Goal: Find contact information: Find contact information

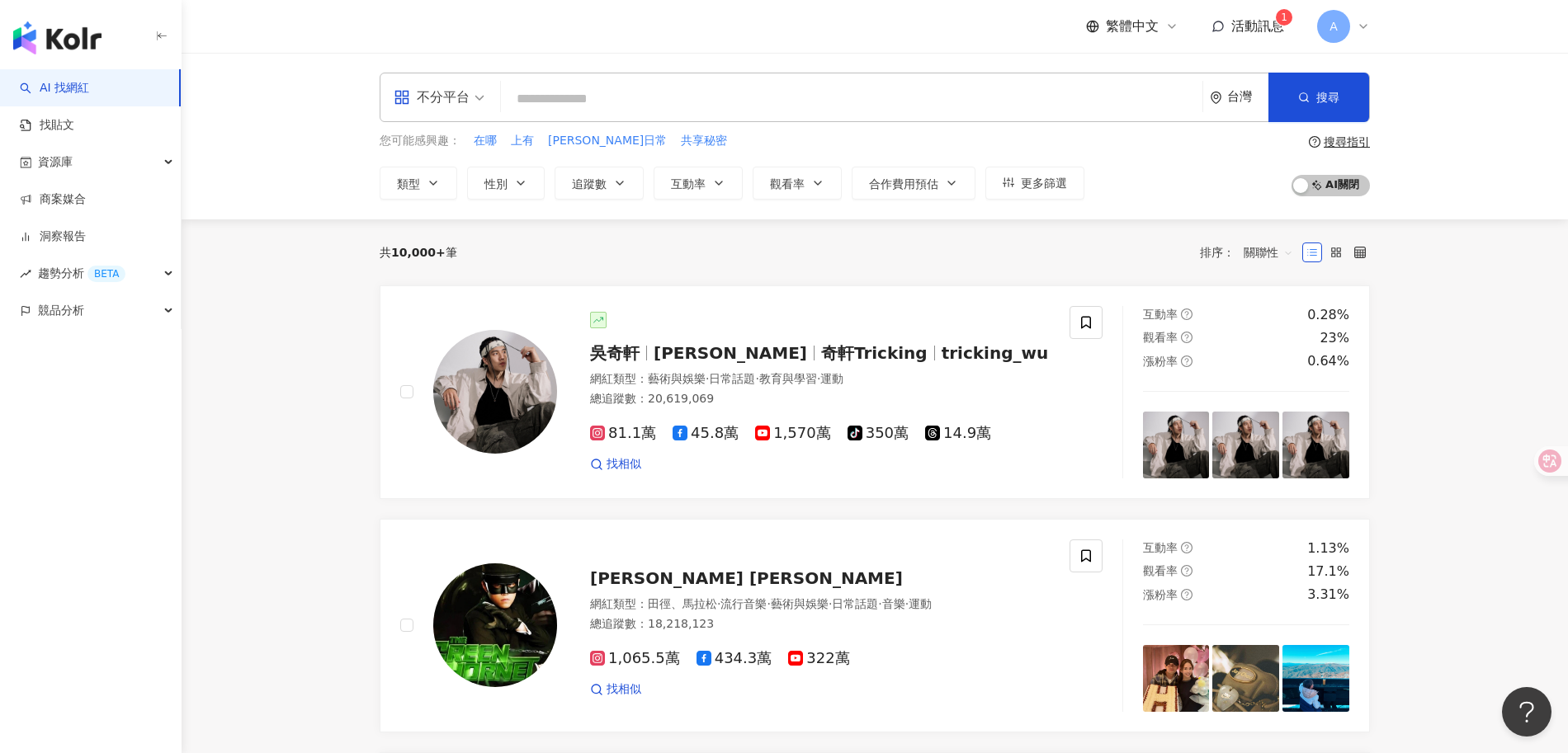
click at [1271, 19] on span "活動訊息" at bounding box center [1257, 26] width 53 height 15
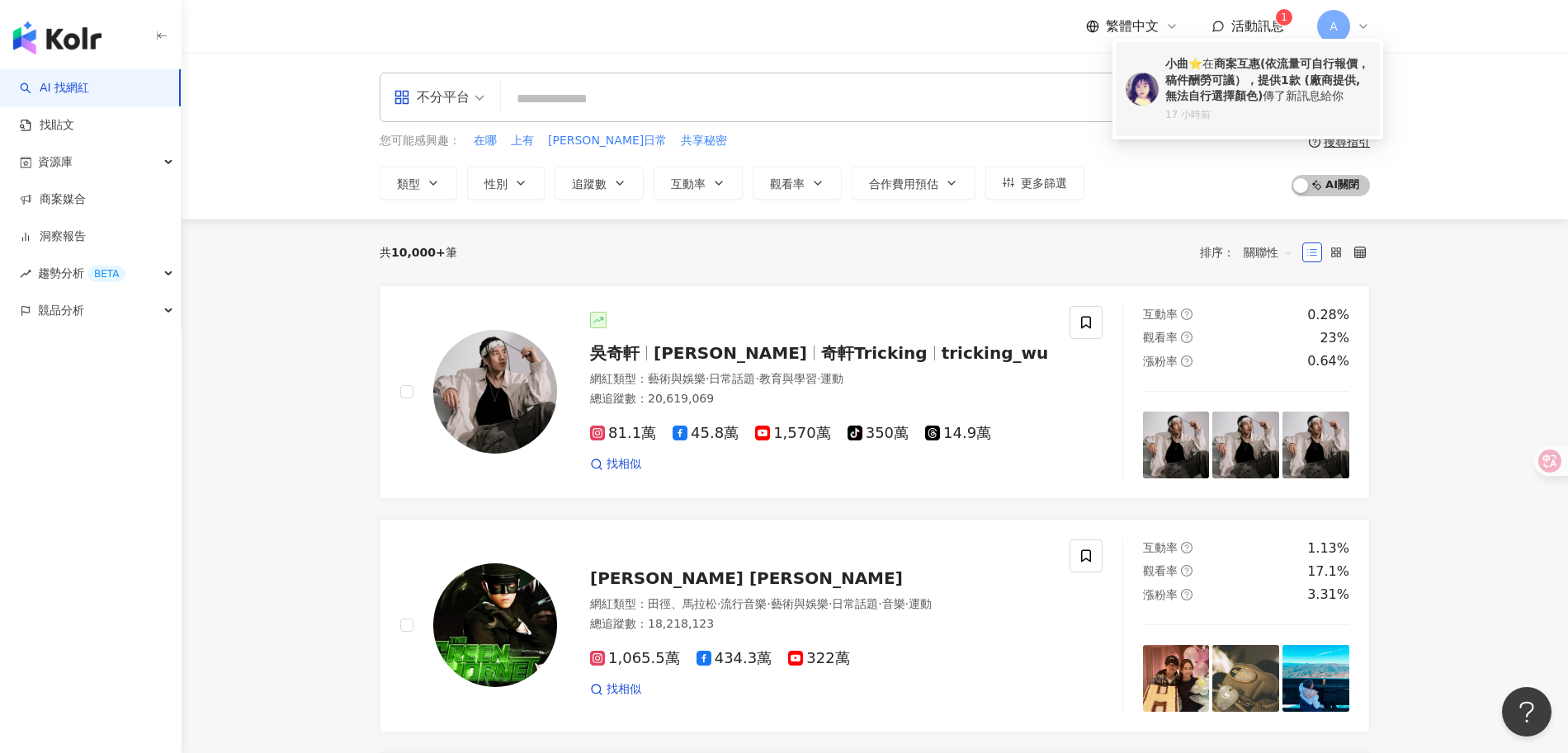
click at [1218, 76] on b "商案互惠(依流量可自行報價，稿件酬勞可議），提供1款 (廠商提供,無法自行選擇顏色)" at bounding box center [1267, 80] width 204 height 45
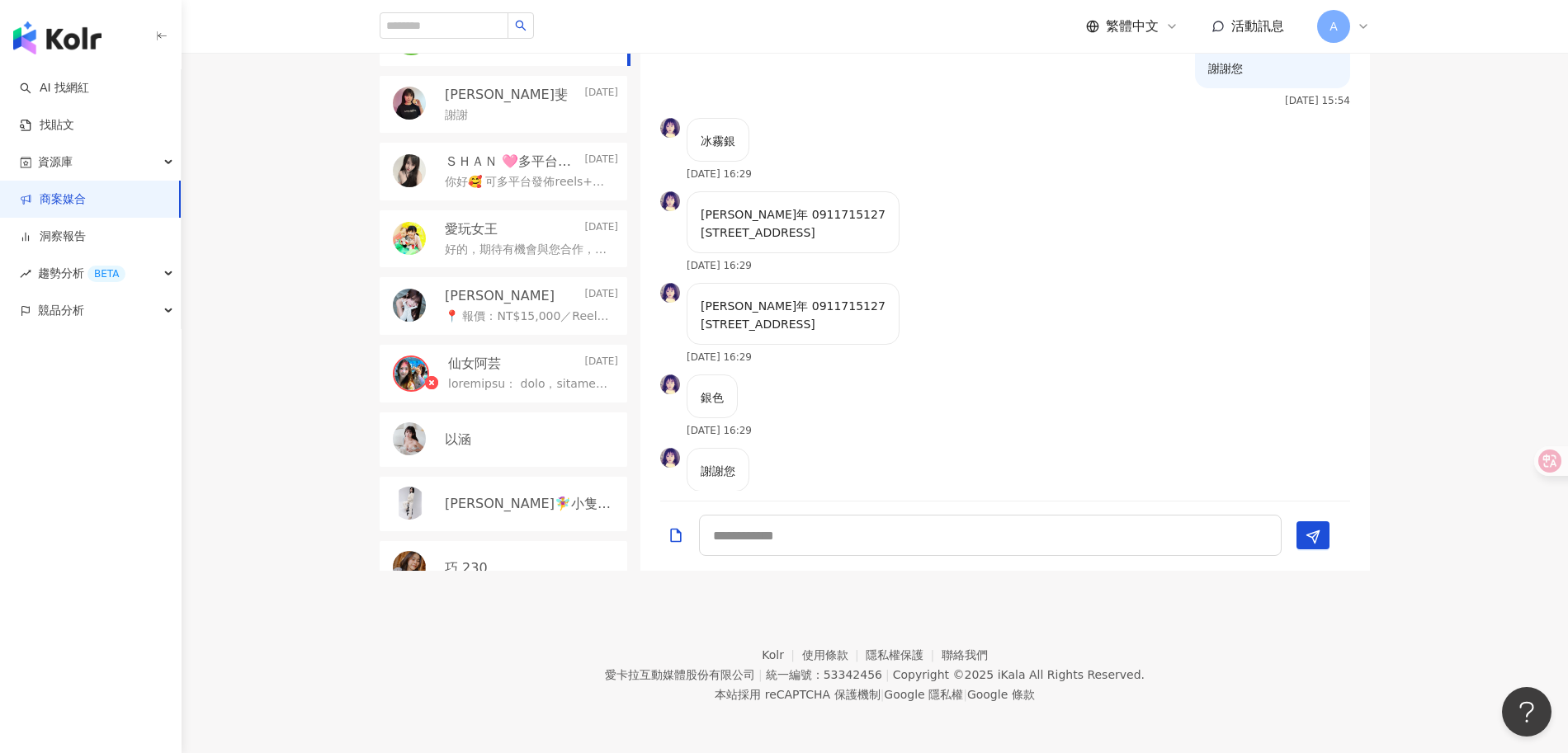
scroll to position [588, 0]
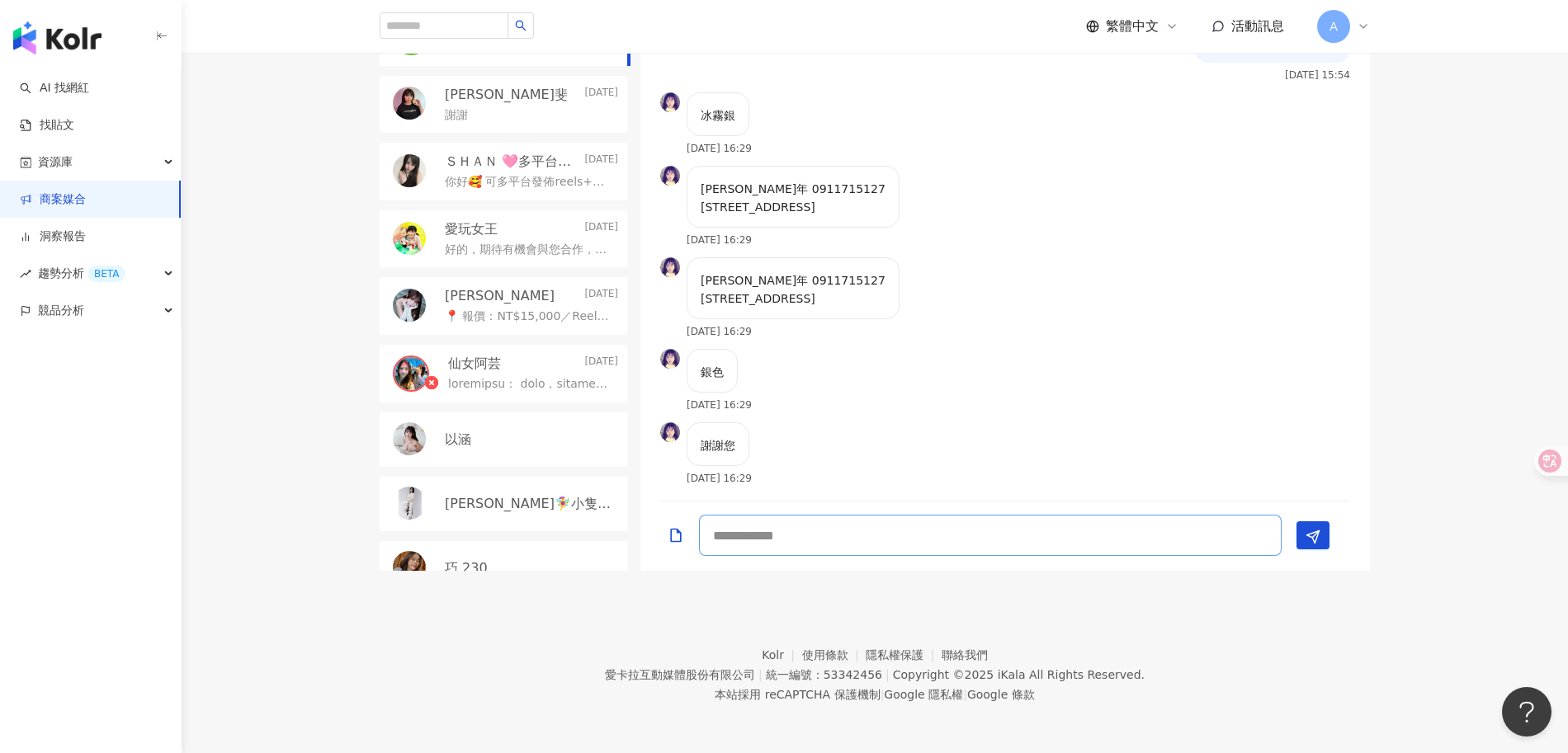
click at [838, 534] on textarea at bounding box center [990, 536] width 583 height 41
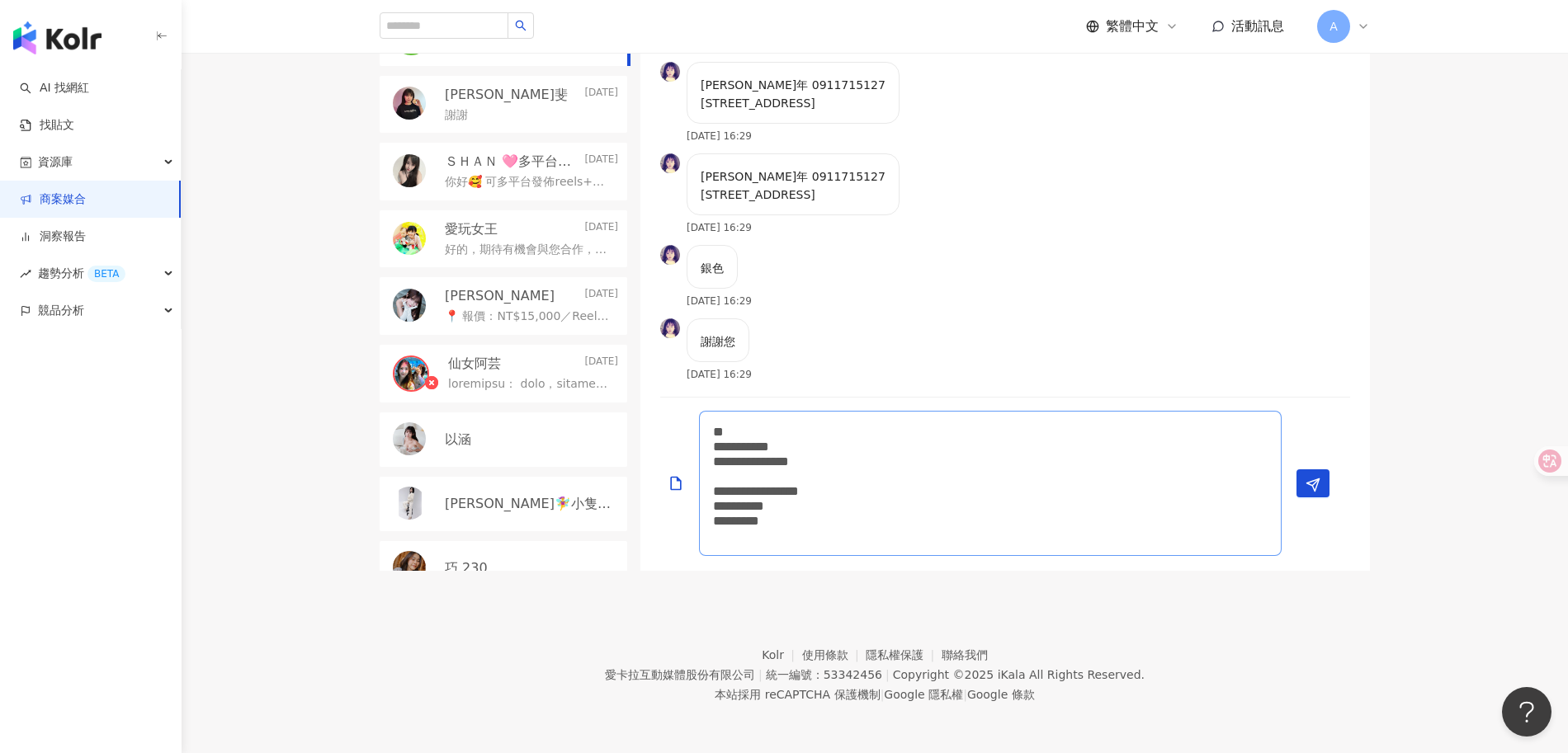
scroll to position [0, 0]
type textarea "**********"
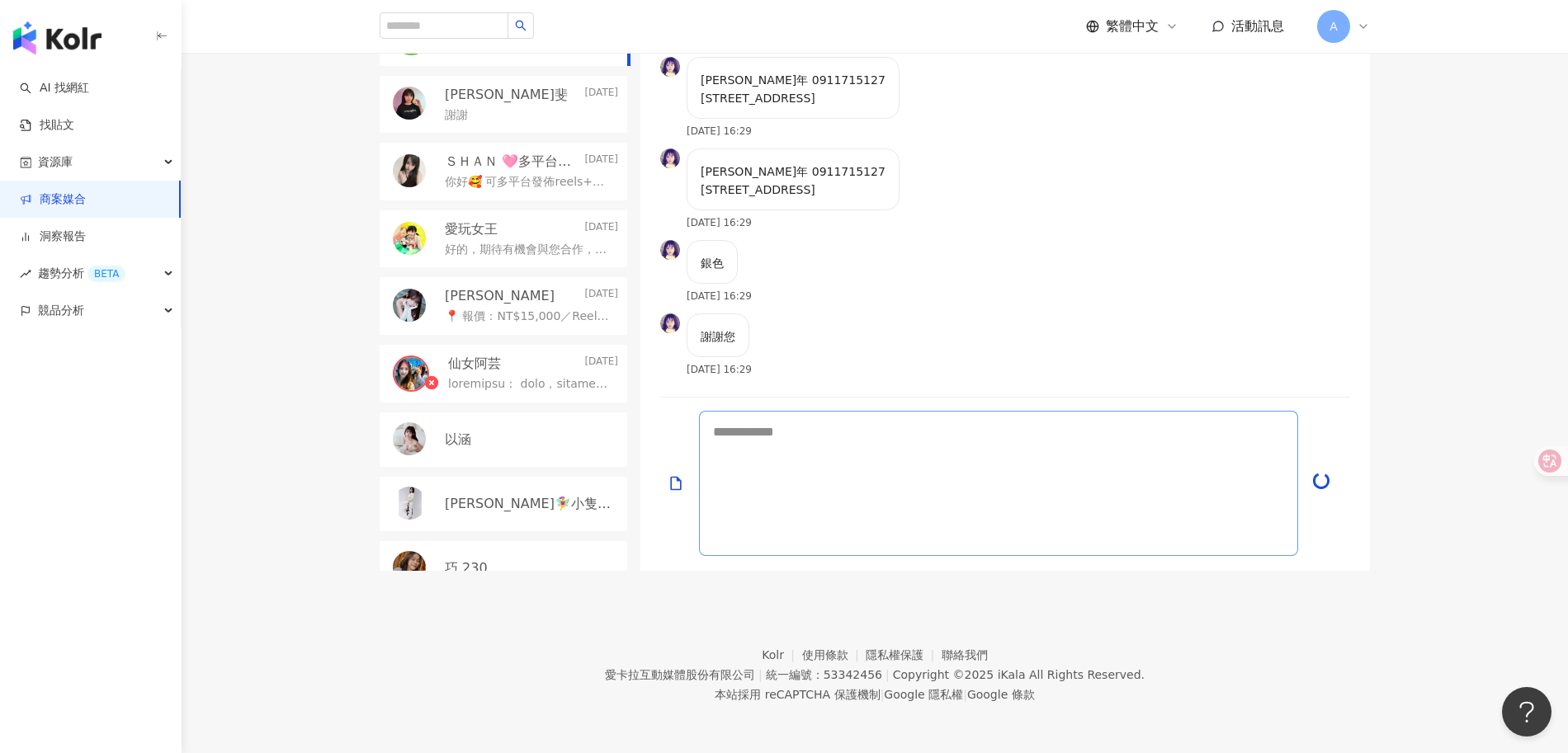
type textarea "*"
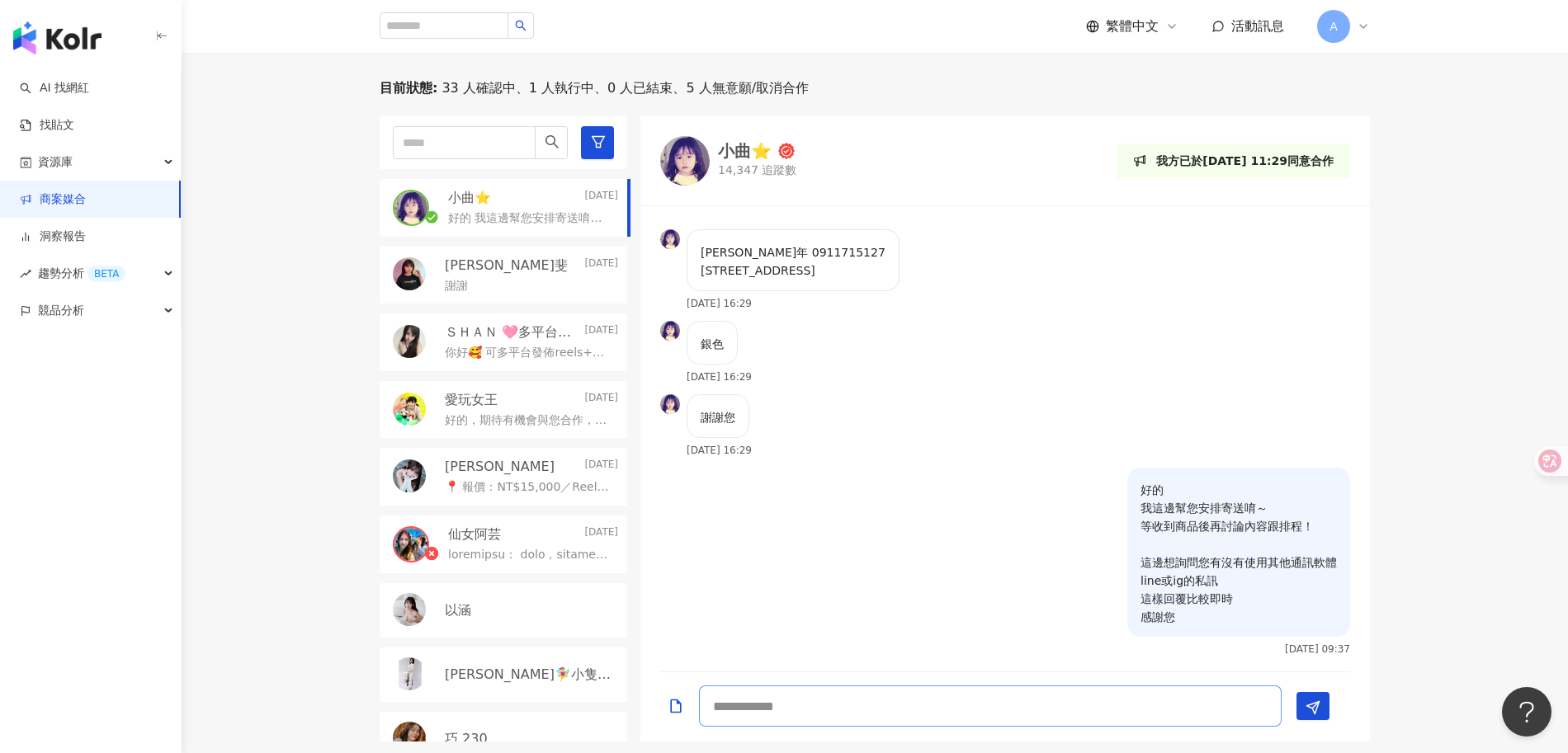
scroll to position [334, 0]
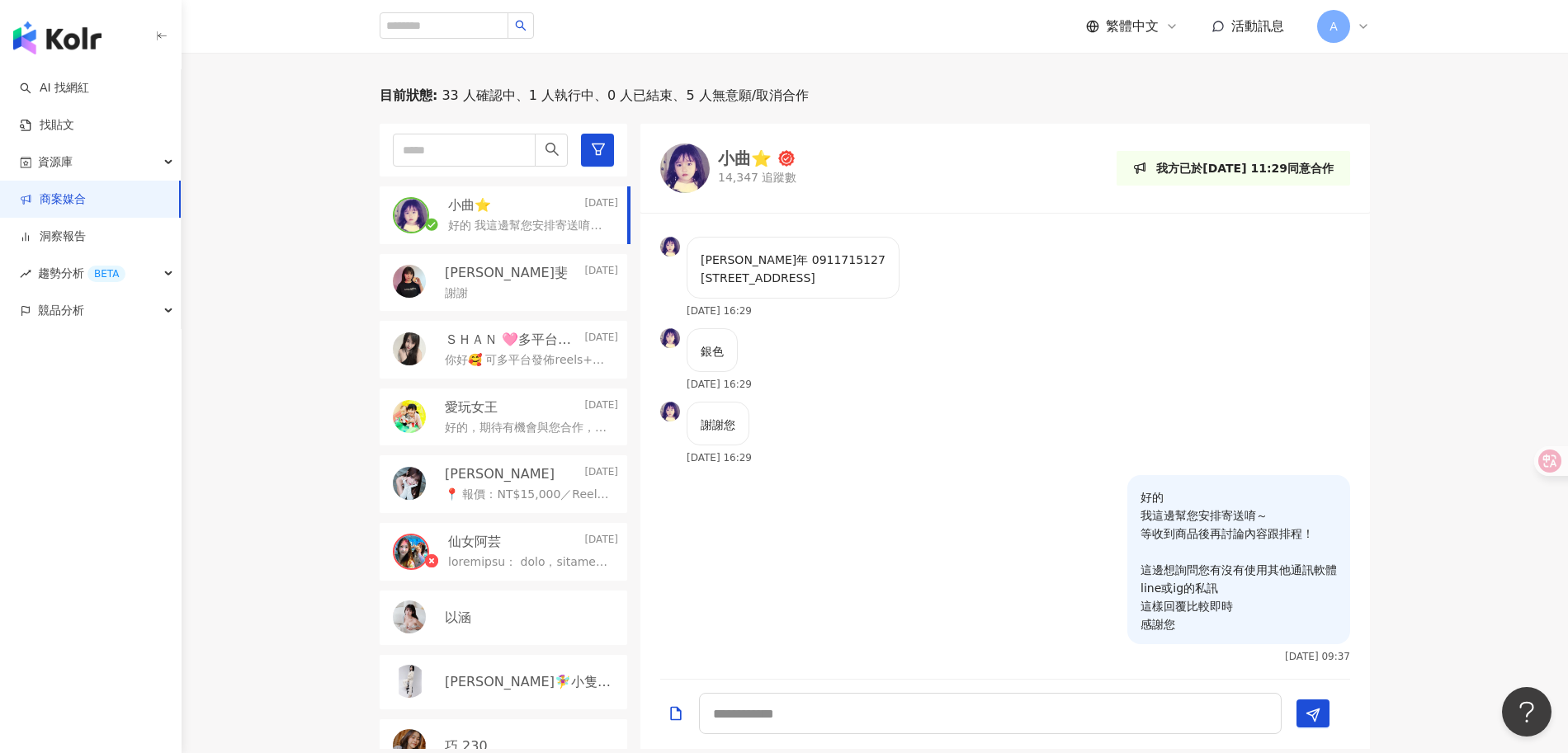
click at [905, 355] on div "銀色 2025/8/20 16:29" at bounding box center [1005, 365] width 729 height 74
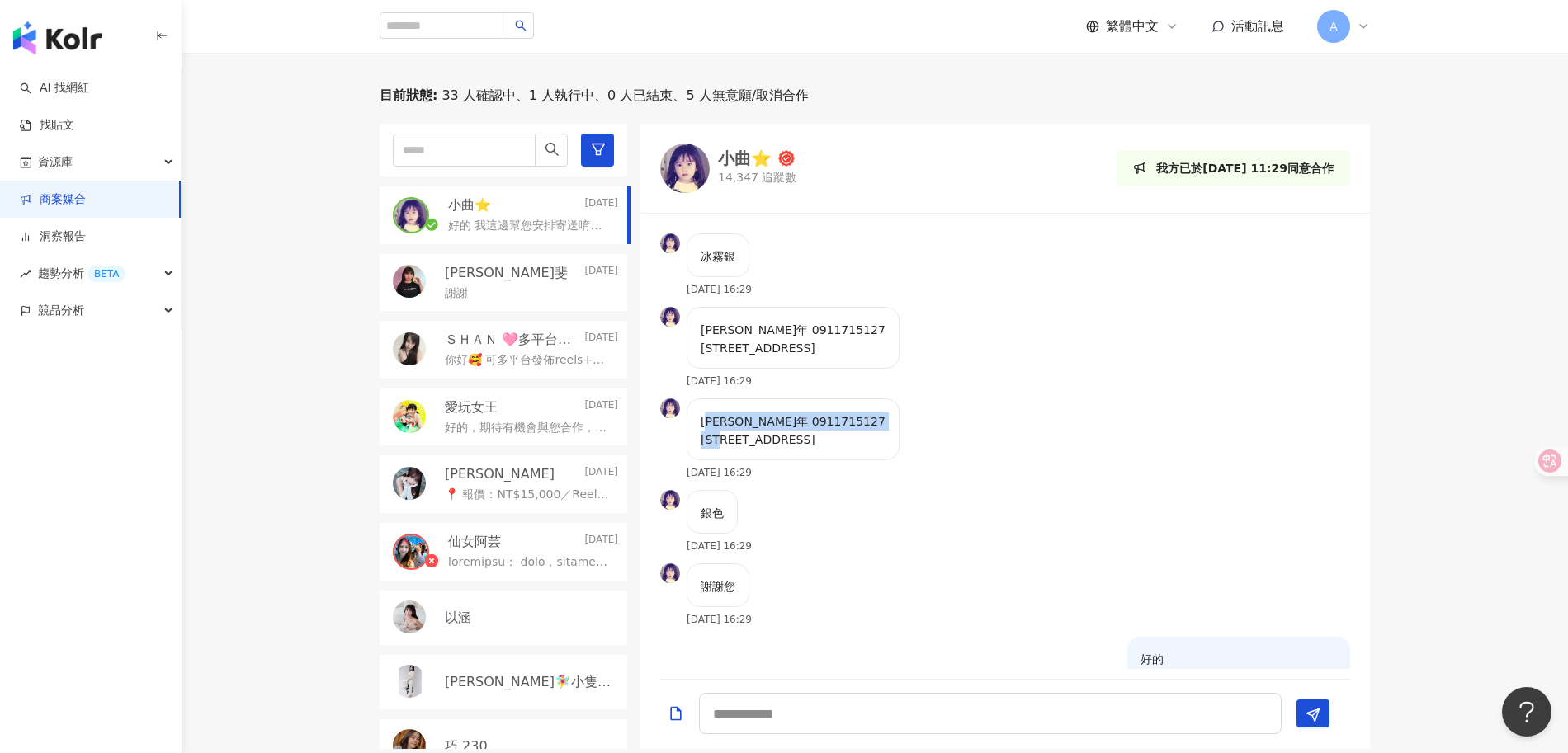
drag, startPoint x: 707, startPoint y: 418, endPoint x: 914, endPoint y: 442, distance: 208.4
click at [914, 442] on div "曲怡年 0911715127 彰化縣花壇鄉金墩村金城街6號 2025/8/20 16:29" at bounding box center [1005, 444] width 729 height 92
click at [914, 442] on div "曲怡年 0911715127 彰化縣花壇鄉金墩村金城街6號 2025/8/20 16:29" at bounding box center [1005, 444] width 729 height 92
drag, startPoint x: 697, startPoint y: 415, endPoint x: 880, endPoint y: 438, distance: 184.4
click at [880, 438] on div "曲怡年 0911715127 彰化縣花壇鄉金墩村金城街6號 2025/8/20 16:29" at bounding box center [1005, 444] width 729 height 92
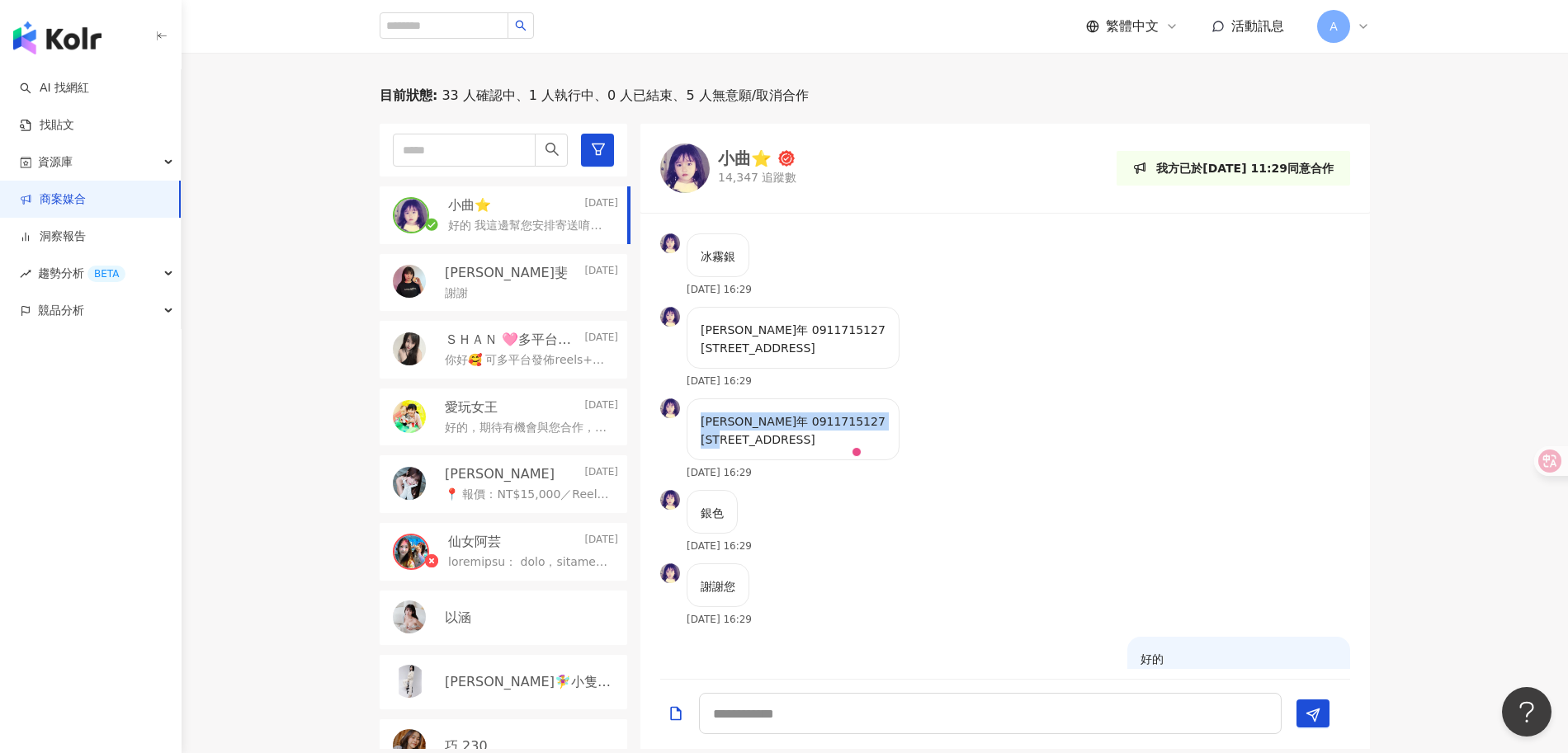
copy p "曲怡年 0911715127 彰化縣花壇鄉金墩村金城街6號"
click at [1051, 446] on div "曲怡年 0911715127 彰化縣花壇鄉金墩村金城街6號 2025/8/20 16:29" at bounding box center [1005, 444] width 729 height 92
click at [722, 140] on div "小曲⭐️ 14,347 追蹤數 我方已於2025/8/19 11:29同意合作" at bounding box center [1005, 169] width 729 height 89
click at [724, 151] on div "小曲⭐️" at bounding box center [745, 157] width 54 height 16
click at [892, 563] on div "謝謝您 2025/8/20 16:29" at bounding box center [1005, 600] width 729 height 74
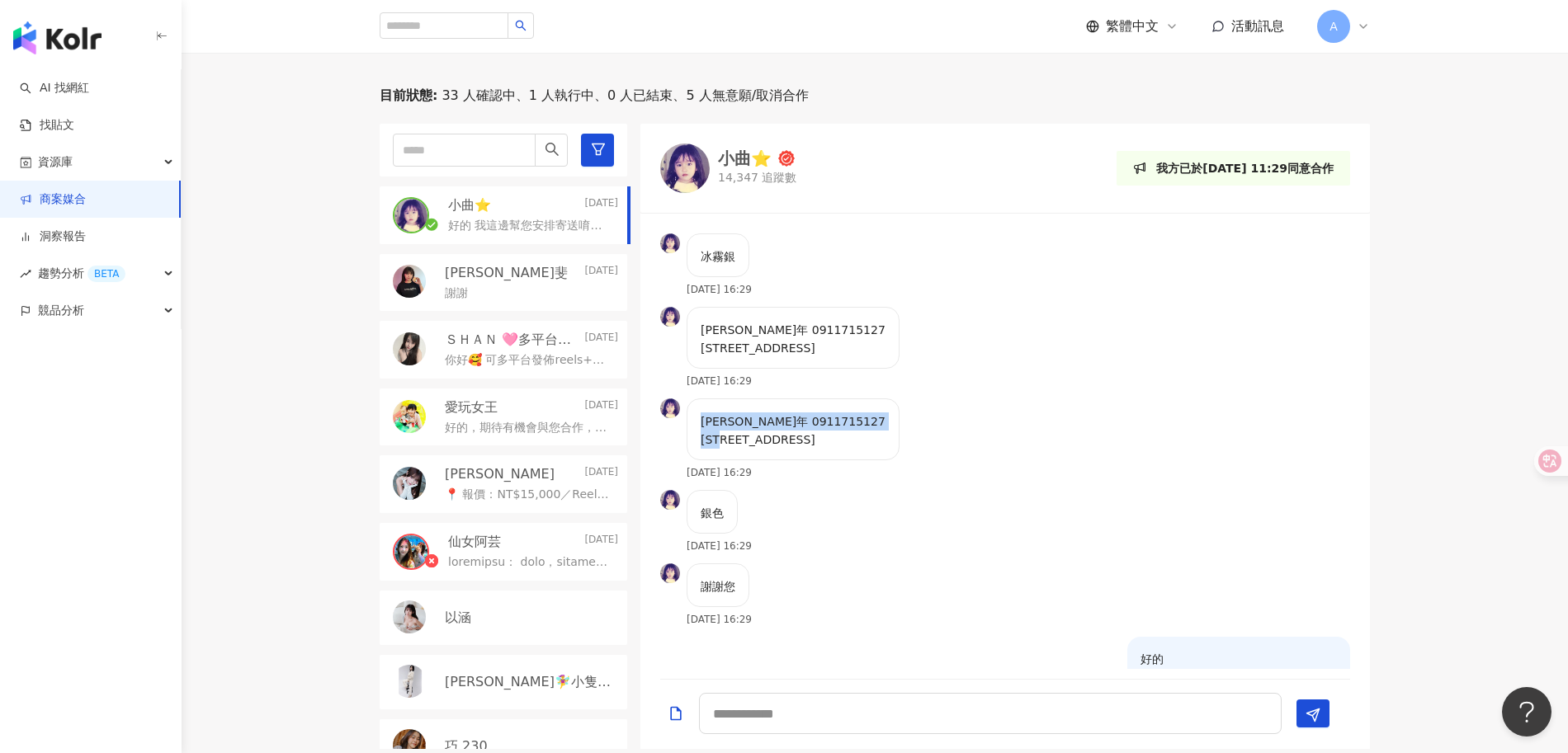
drag, startPoint x: 702, startPoint y: 413, endPoint x: 859, endPoint y: 439, distance: 159.1
click at [859, 439] on div "曲怡年 0911715127 彰化縣花壇鄉金墩村金城街6號" at bounding box center [793, 430] width 213 height 62
copy p "曲怡年 0911715127 彰化縣花壇鄉金墩村金城街6號"
drag, startPoint x: 1036, startPoint y: 432, endPoint x: 1007, endPoint y: 430, distance: 29.1
click at [1037, 431] on div "曲怡年 0911715127 彰化縣花壇鄉金墩村金城街6號 2025/8/20 16:29" at bounding box center [1005, 444] width 729 height 92
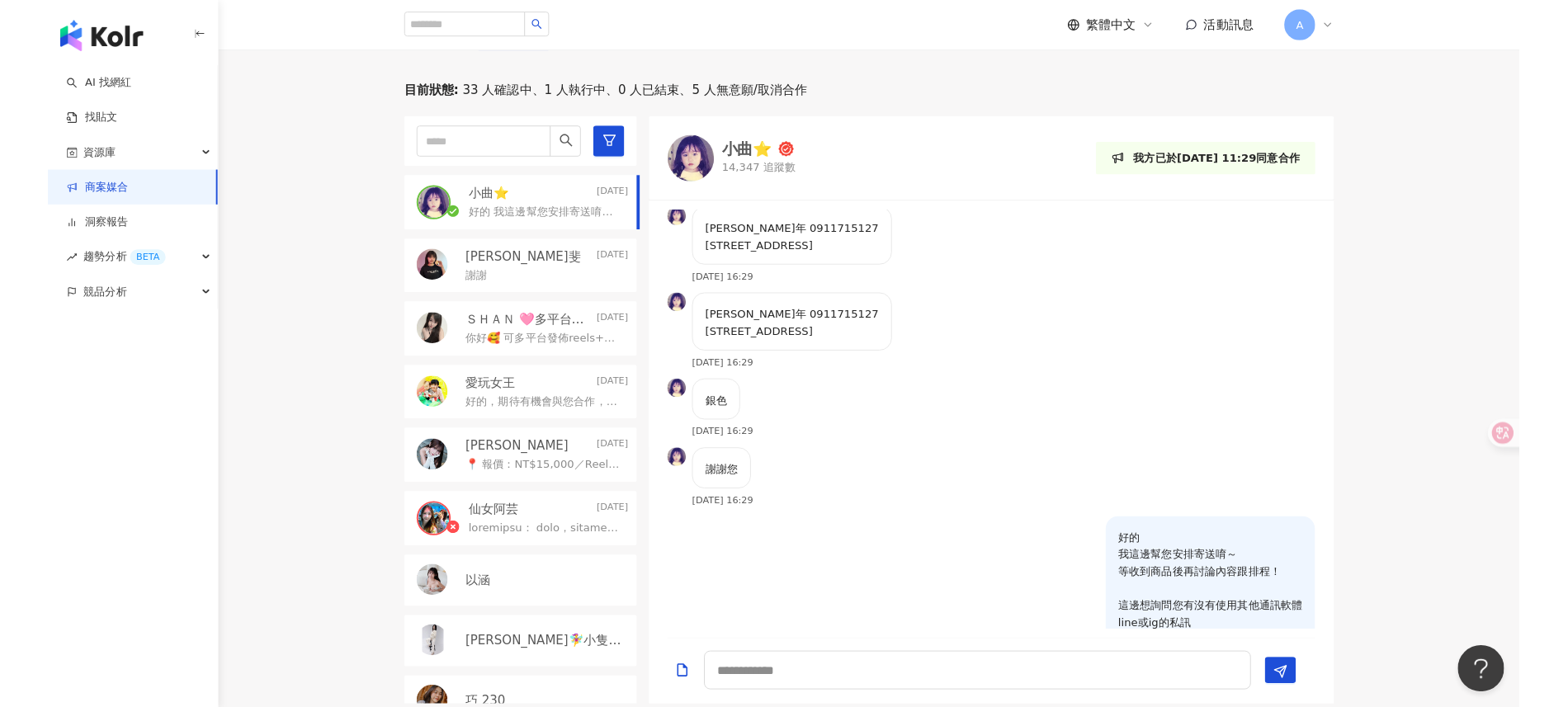
scroll to position [653, 0]
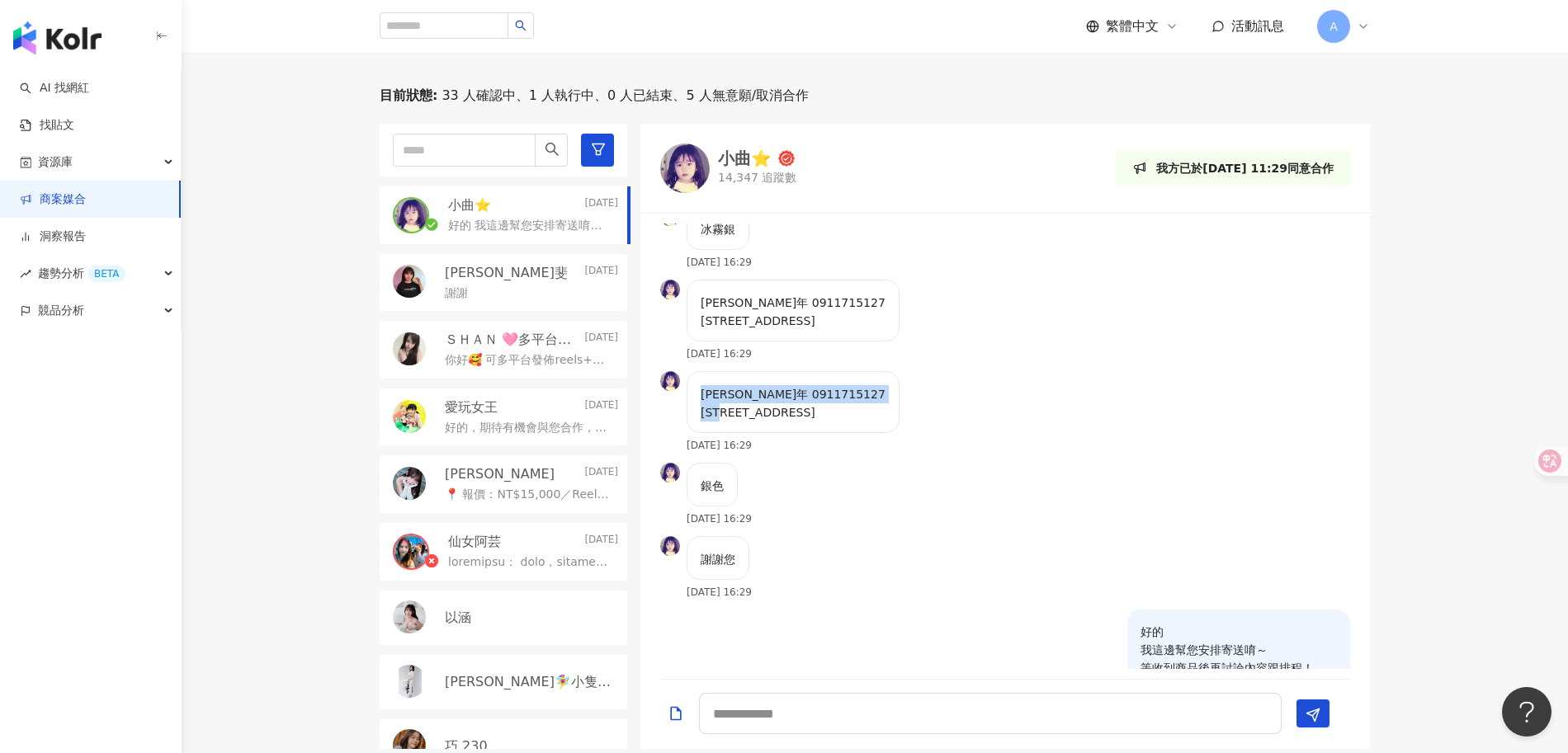
drag, startPoint x: 758, startPoint y: 400, endPoint x: 900, endPoint y: 414, distance: 142.7
click at [900, 414] on div "曲怡年 0911715127 彰化縣花壇鄉金墩村金城街6號 2025/8/20 16:29" at bounding box center [1005, 417] width 729 height 92
copy p "曲怡年 0911715127 彰化縣花壇鄉金墩村金城街6號"
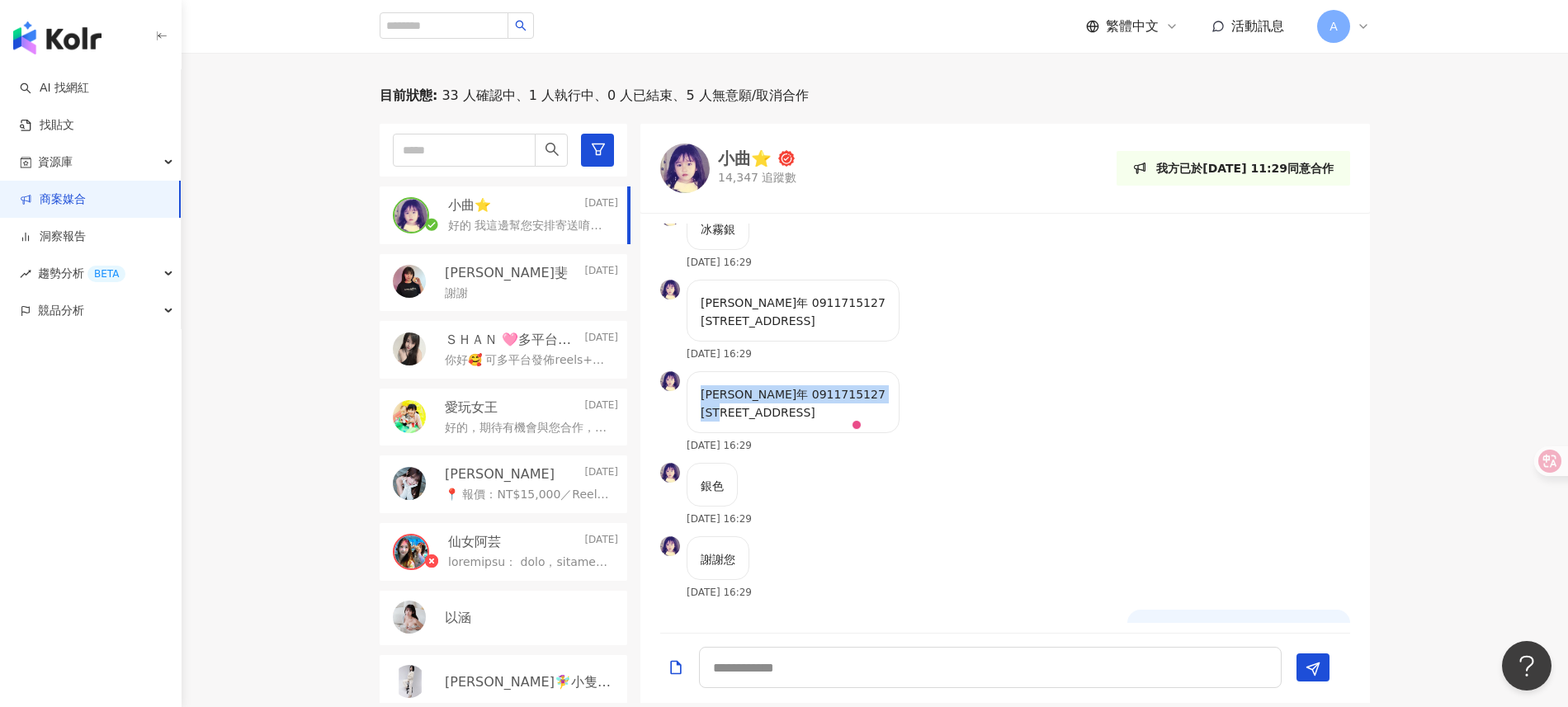
click at [1030, 401] on div "曲怡年 0911715127 彰化縣花壇鄉金墩村金城街6號 2025/8/20 16:29" at bounding box center [1005, 417] width 729 height 92
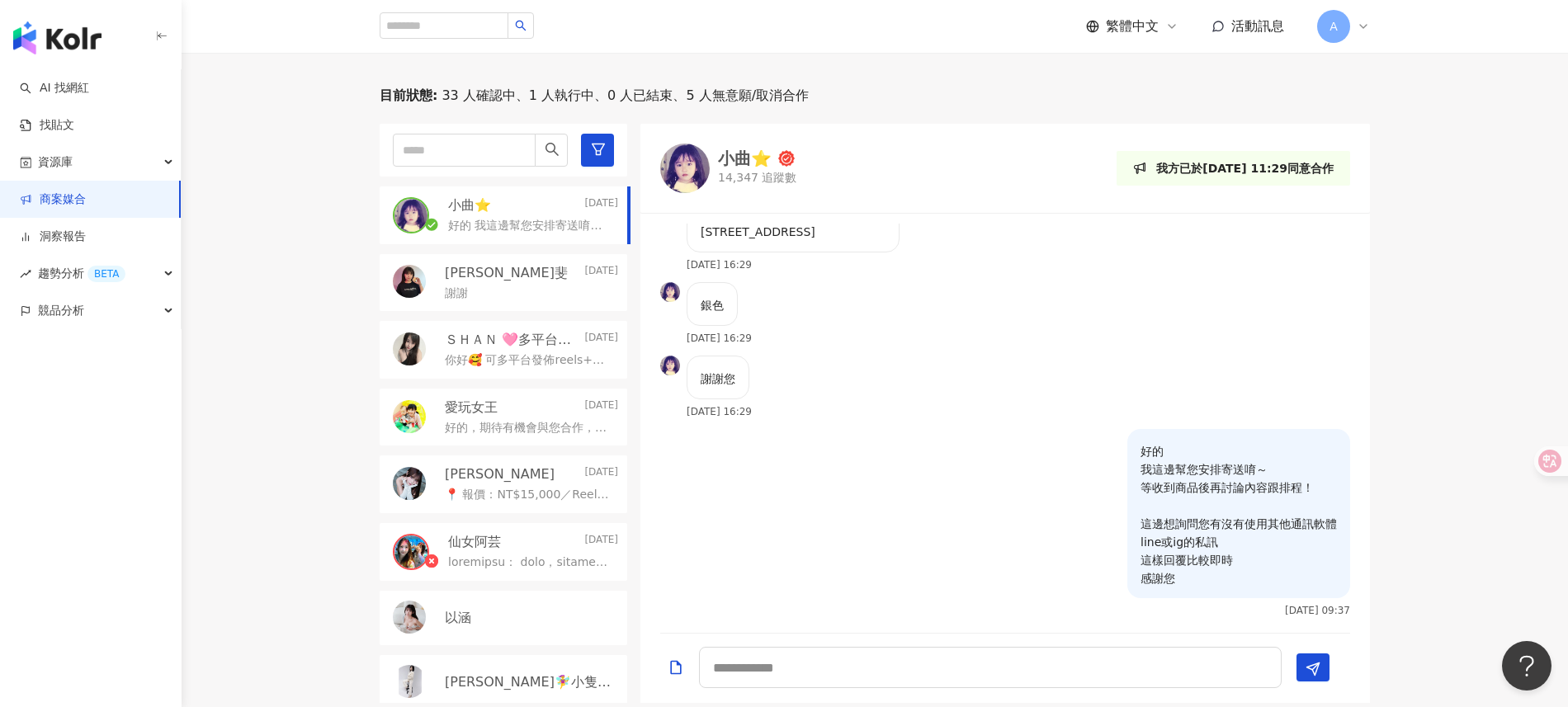
click at [1059, 327] on div "銀色 2025/8/20 16:29" at bounding box center [1005, 319] width 729 height 74
click at [1250, 27] on span "活動訊息" at bounding box center [1257, 26] width 53 height 15
click at [1430, 238] on div "目前狀態 : 33 人確認中、1 人執行中、0 人已結束、5 人無意願/取消合作 小曲⭐️ Today 好的 我這邊幫您安排寄送唷～ 等收到商品後再討論內容跟…" at bounding box center [875, 395] width 1387 height 616
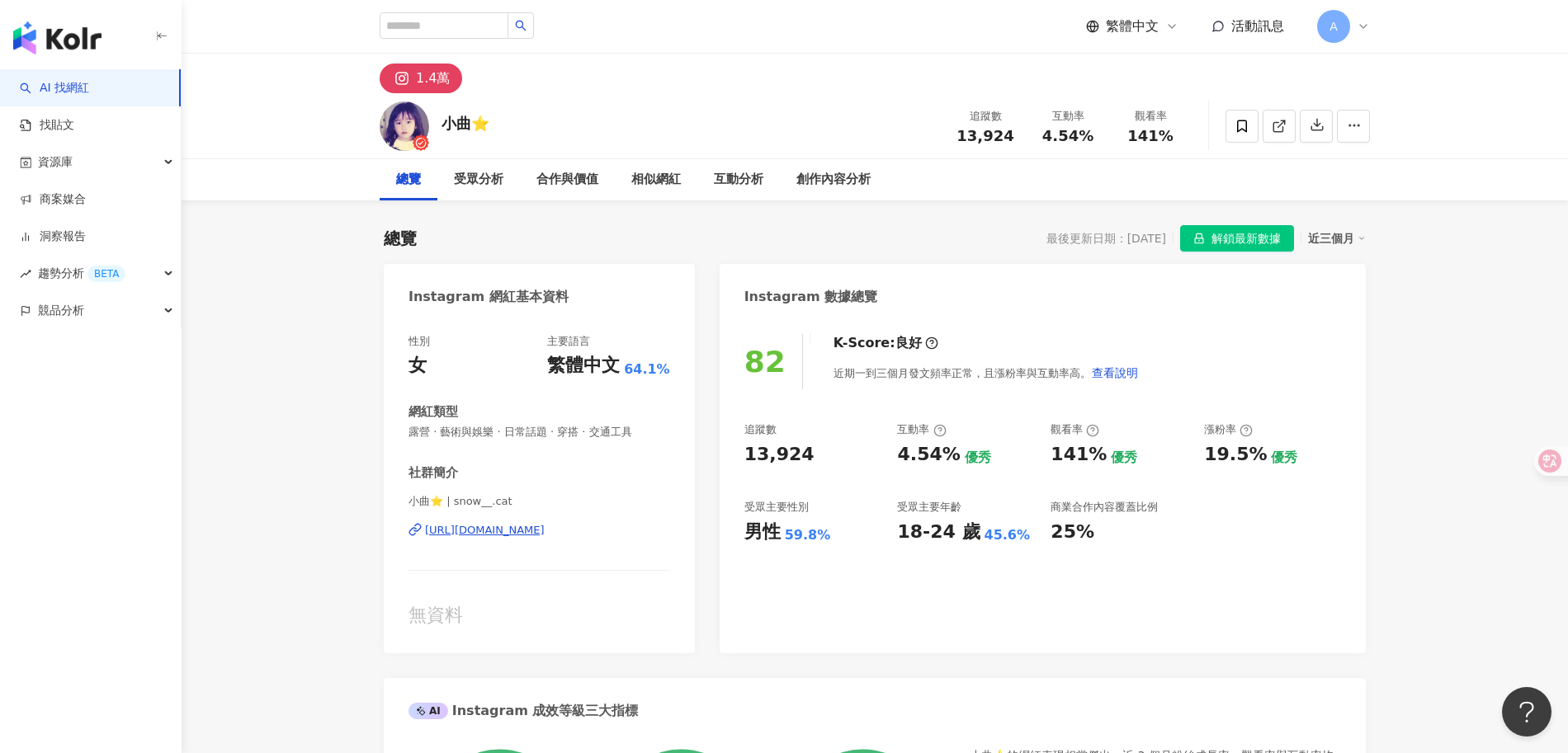
click at [521, 534] on div "[URL][DOMAIN_NAME]" at bounding box center [484, 530] width 120 height 15
drag, startPoint x: 400, startPoint y: 531, endPoint x: 632, endPoint y: 534, distance: 232.0
click at [632, 534] on div "性別 女 主要語言 繁體中文 64.1% 網紅類型 露營 · 藝術與娛樂 · 日常話題 · 穿搭 · 交通工具 社群簡介 小曲⭐️ | snow__.cat …" at bounding box center [538, 485] width 311 height 335
copy div "[URL][DOMAIN_NAME]"
